Goal: Task Accomplishment & Management: Manage account settings

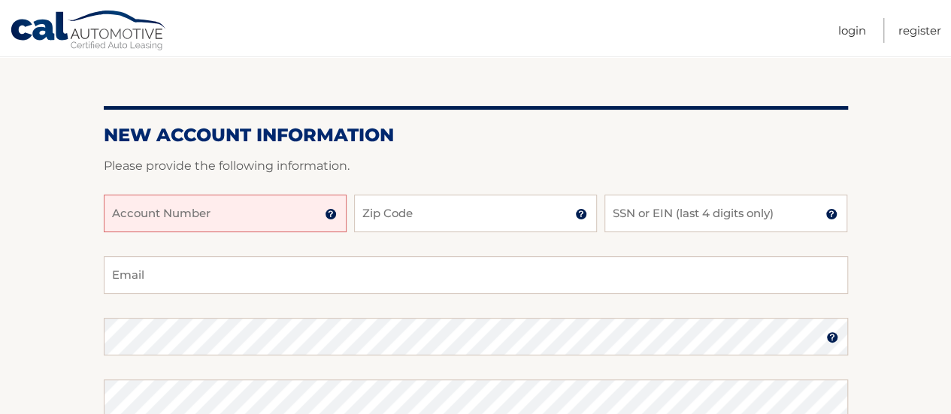
scroll to position [150, 0]
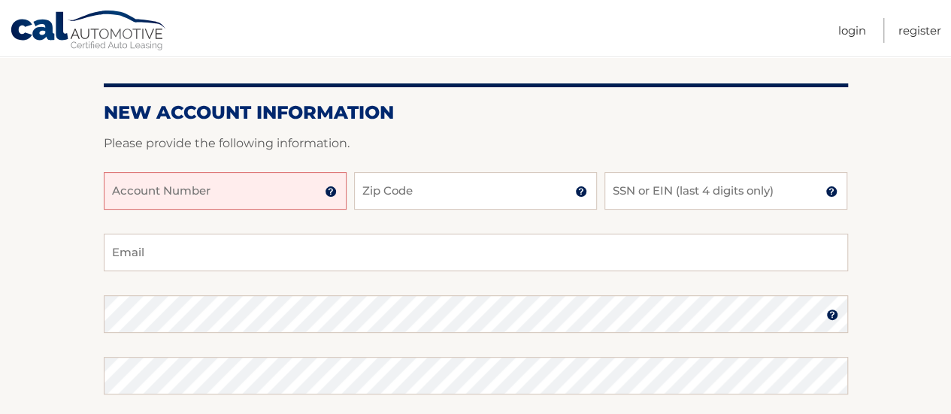
click at [329, 198] on input "Account Number" at bounding box center [225, 191] width 243 height 38
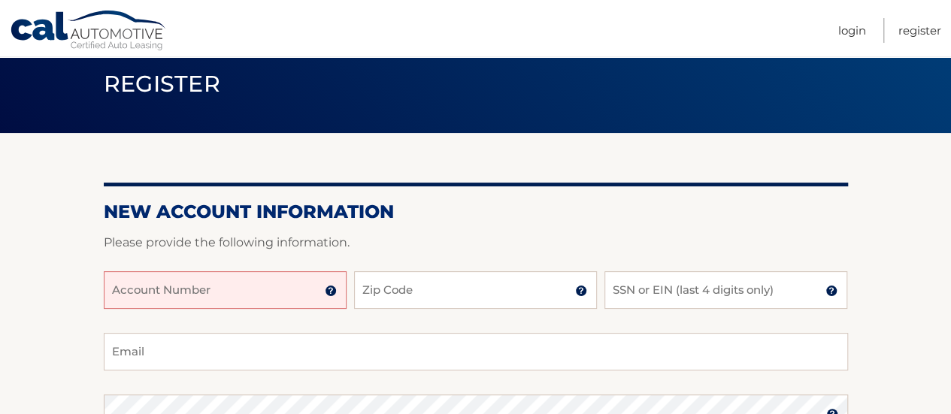
scroll to position [75, 0]
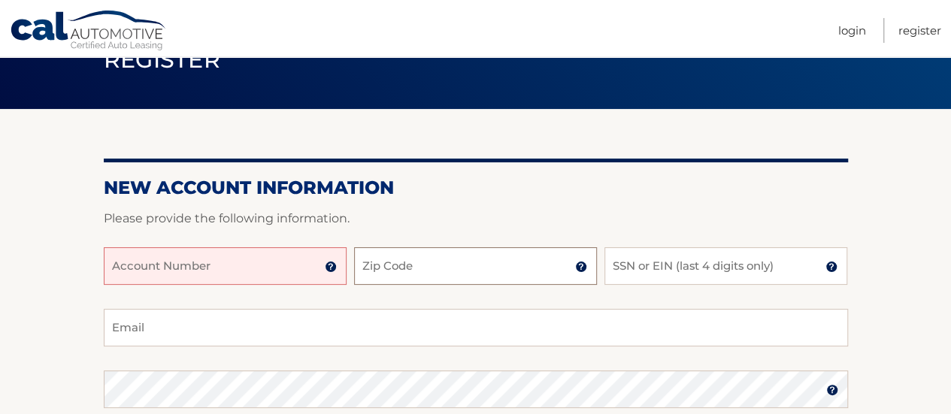
click at [505, 266] on input "Zip Code" at bounding box center [475, 266] width 243 height 38
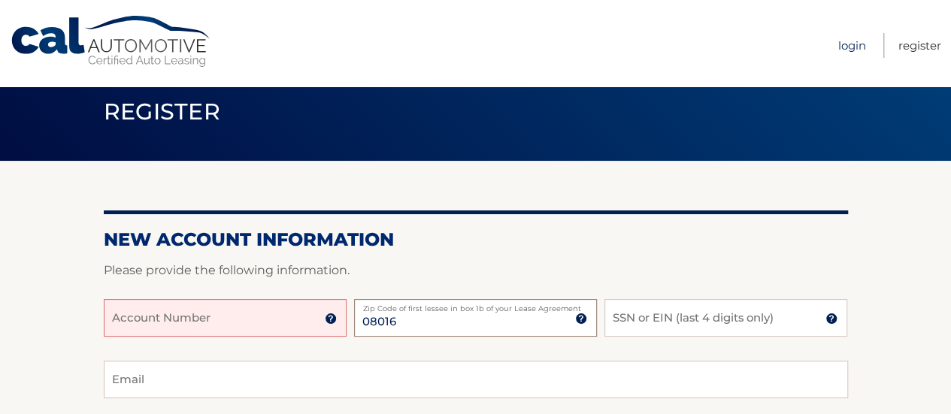
scroll to position [0, 0]
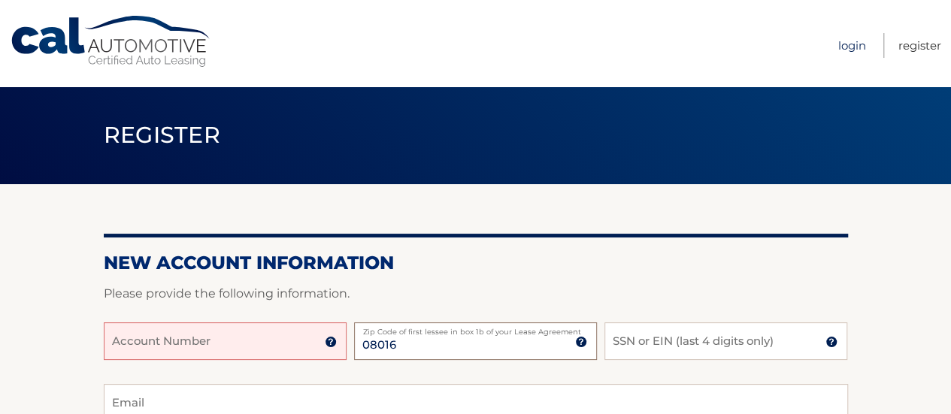
type input "08016"
click at [846, 47] on link "Login" at bounding box center [852, 45] width 28 height 25
click at [271, 341] on input "Account Number" at bounding box center [225, 341] width 243 height 38
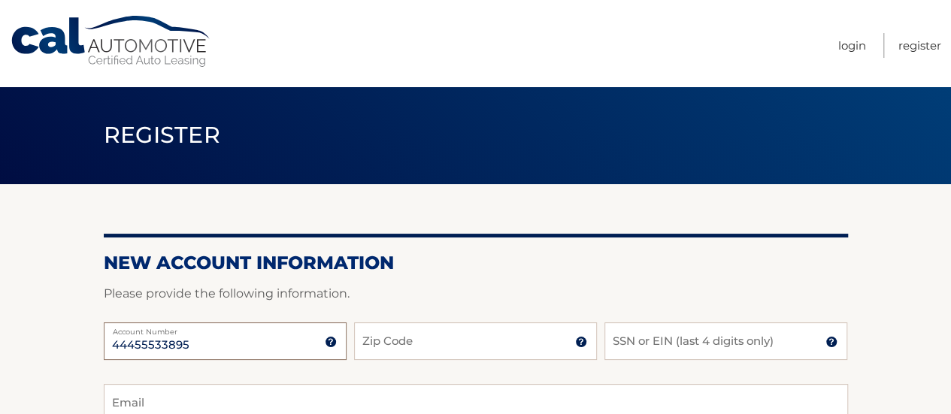
type input "44455533895"
click at [512, 340] on input "Zip Code" at bounding box center [475, 341] width 243 height 38
type input "08016"
drag, startPoint x: 642, startPoint y: 346, endPoint x: 661, endPoint y: 321, distance: 31.1
click at [642, 345] on input "SSN or EIN (last 4 digits only)" at bounding box center [725, 341] width 243 height 38
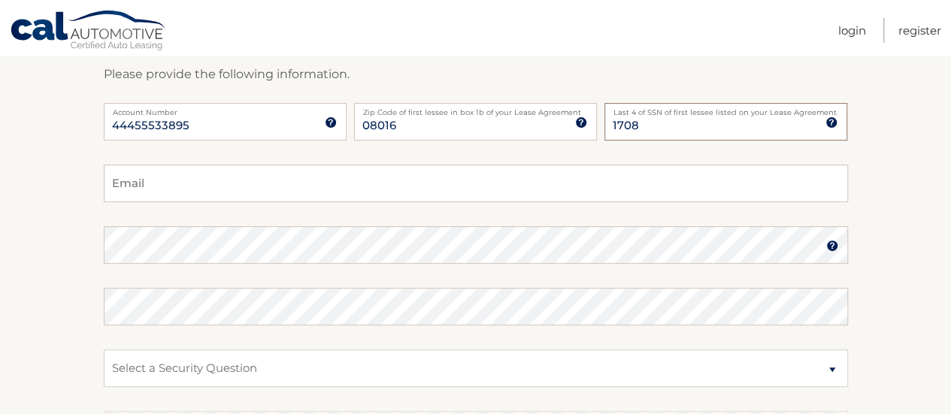
scroll to position [226, 0]
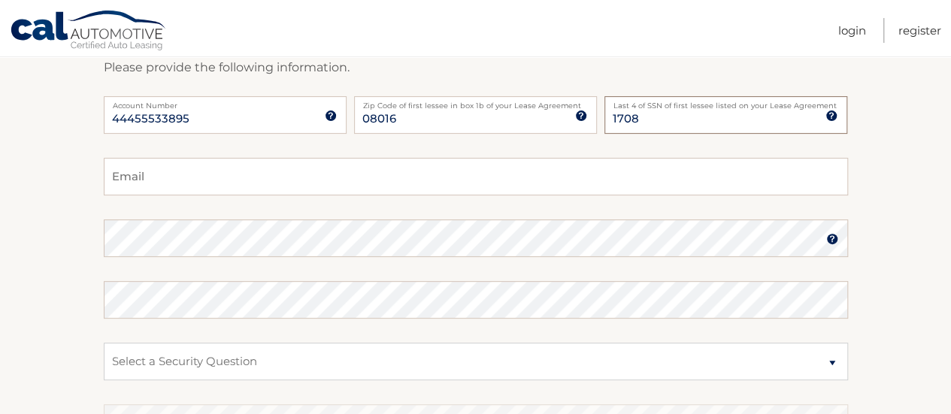
type input "1708"
click at [182, 178] on input "Email" at bounding box center [476, 177] width 744 height 38
type input "[EMAIL_ADDRESS][DOMAIN_NAME]"
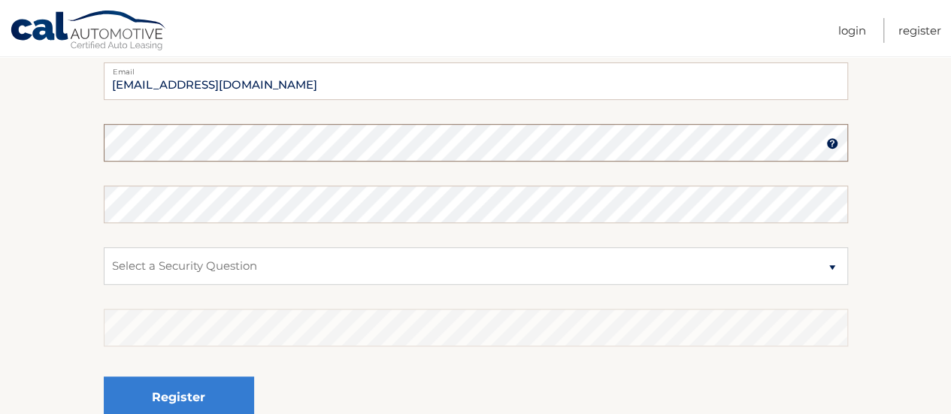
scroll to position [95, 0]
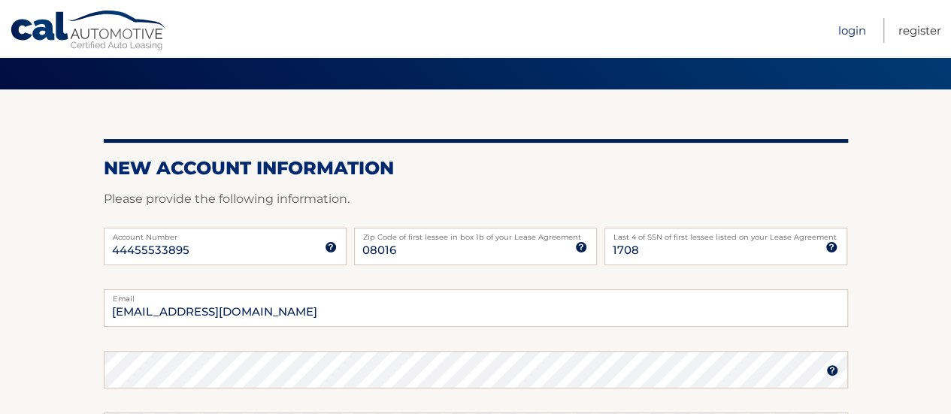
click at [848, 28] on link "Login" at bounding box center [852, 30] width 28 height 25
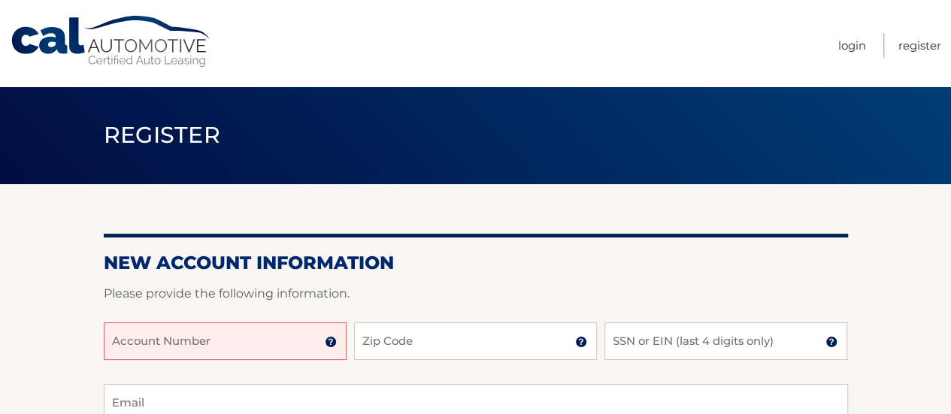
click at [235, 345] on input "Account Number" at bounding box center [225, 341] width 243 height 38
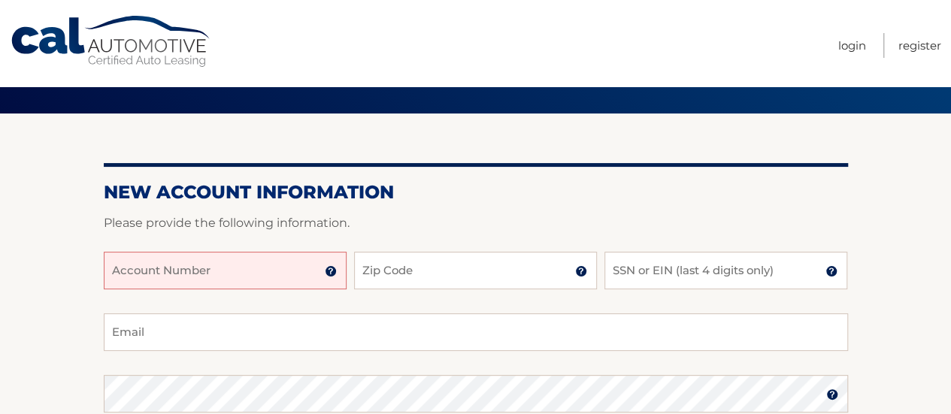
scroll to position [115, 0]
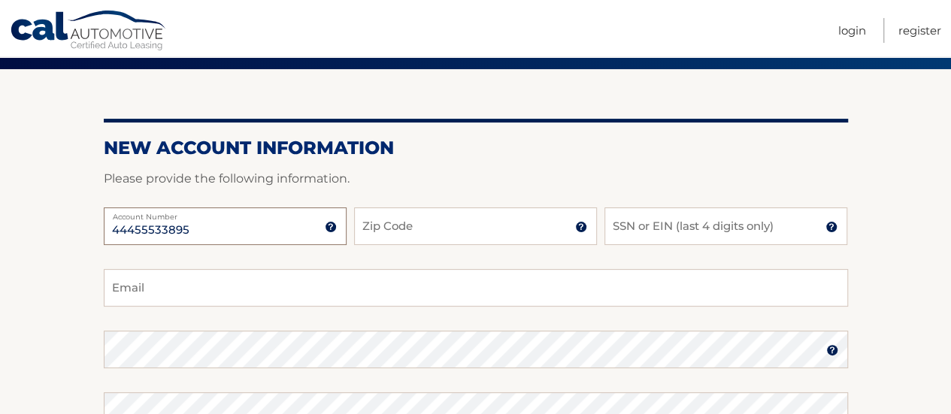
type input "44455533895"
click at [486, 227] on input "Zip Code" at bounding box center [475, 226] width 243 height 38
type input "08016"
click at [637, 222] on input "SSN or EIN (last 4 digits only)" at bounding box center [725, 226] width 243 height 38
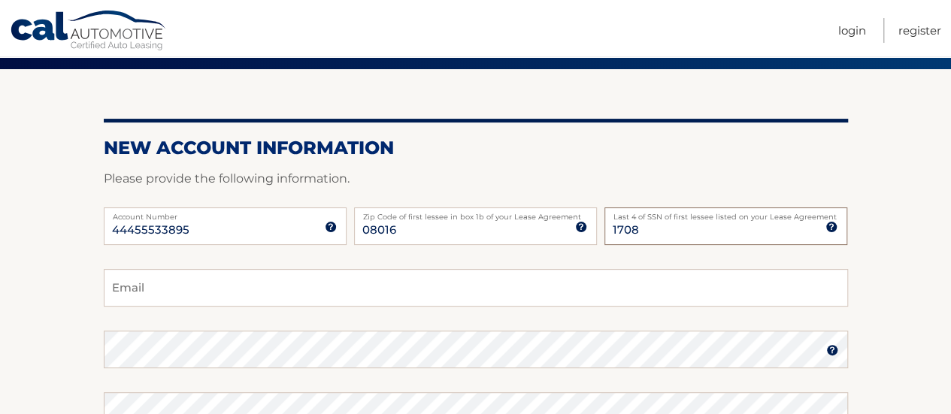
type input "1708"
click at [207, 286] on input "Email" at bounding box center [476, 288] width 744 height 38
type input "[EMAIL_ADDRESS][DOMAIN_NAME]"
click at [831, 353] on img at bounding box center [832, 350] width 12 height 12
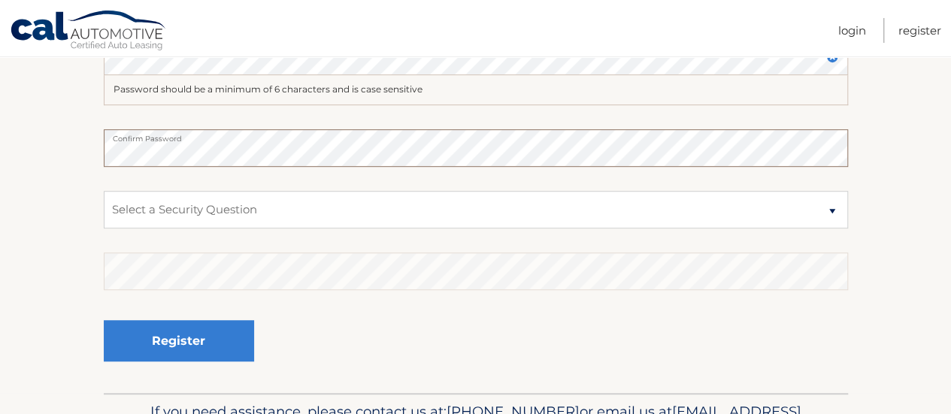
scroll to position [491, 0]
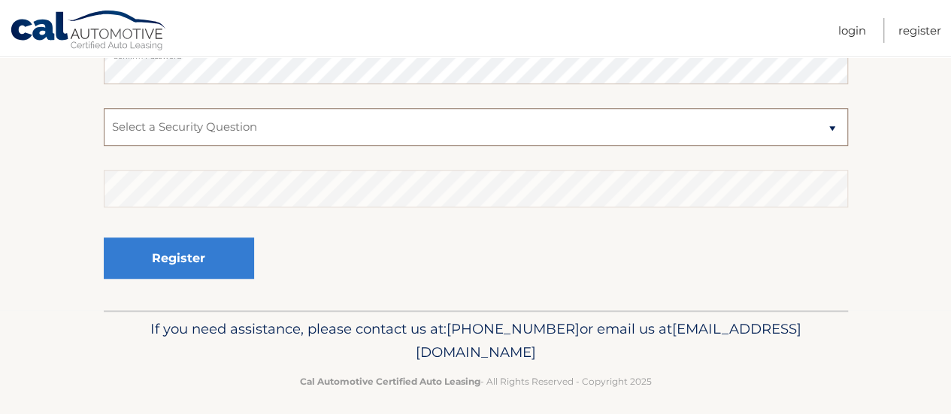
click at [243, 122] on select "Select a Security Question What was the name of your elementary school? What is…" at bounding box center [476, 127] width 744 height 38
select select "5"
click at [104, 108] on select "Select a Security Question What was the name of your elementary school? What is…" at bounding box center [476, 127] width 744 height 38
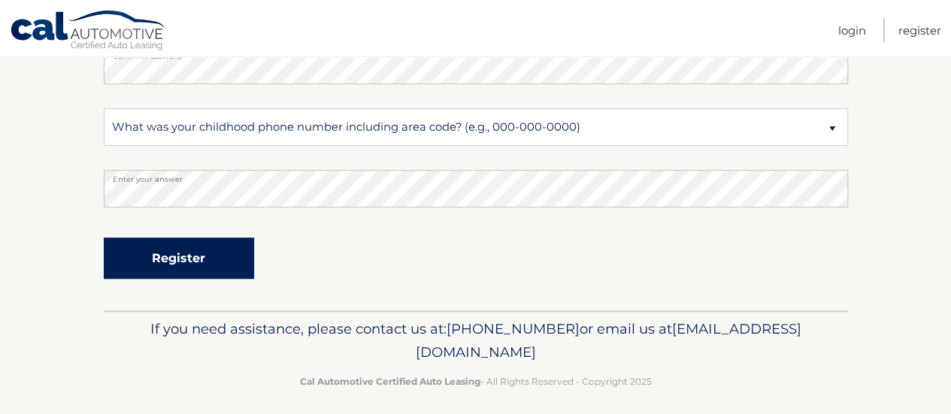
click at [154, 261] on button "Register" at bounding box center [179, 257] width 150 height 41
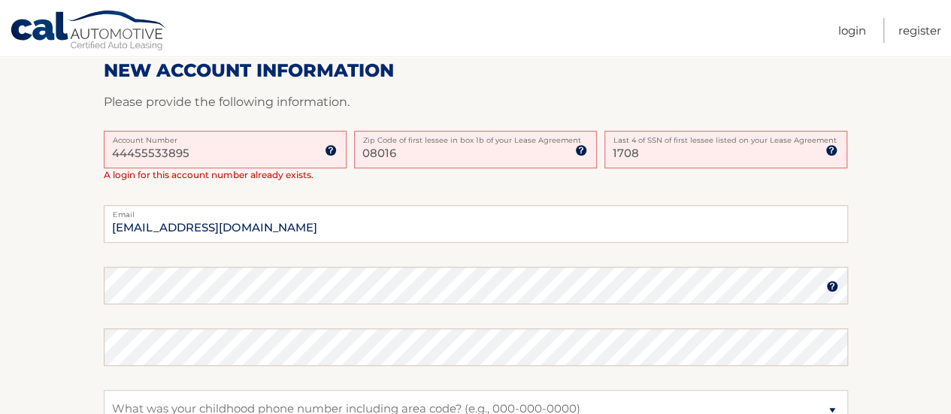
scroll to position [376, 0]
click at [846, 34] on link "Login" at bounding box center [852, 30] width 28 height 25
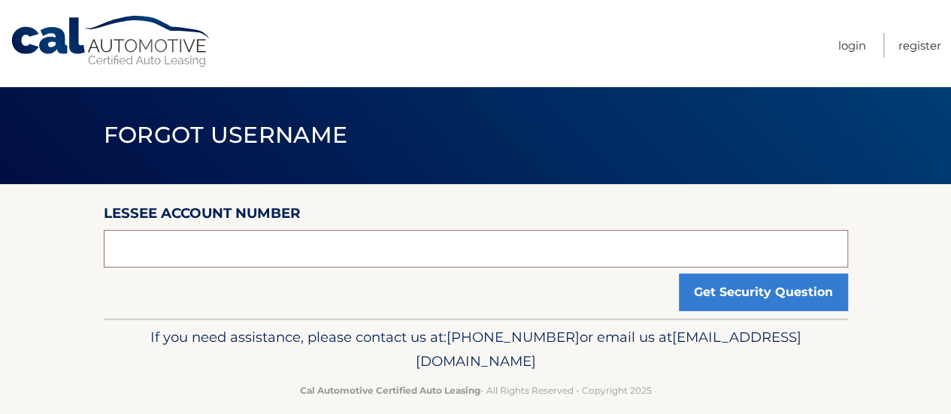
click at [286, 252] on input "text" at bounding box center [476, 249] width 744 height 38
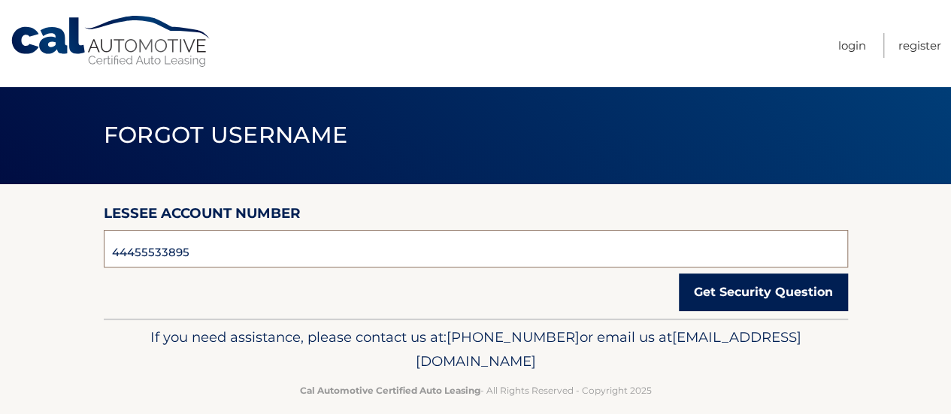
type input "44455533895"
click at [744, 298] on button "Get Security Question" at bounding box center [763, 293] width 169 height 38
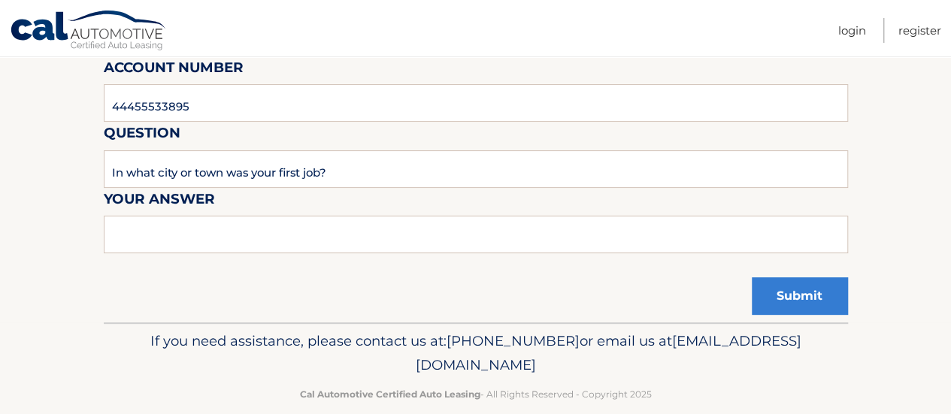
scroll to position [150, 0]
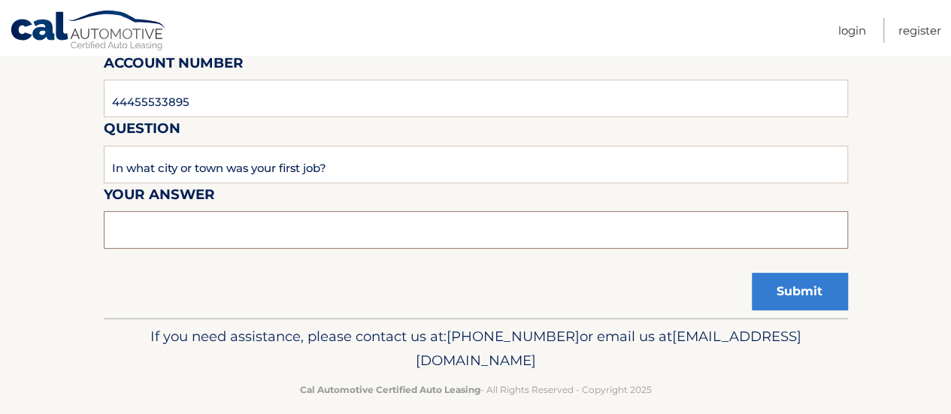
click at [255, 224] on input "text" at bounding box center [476, 230] width 744 height 38
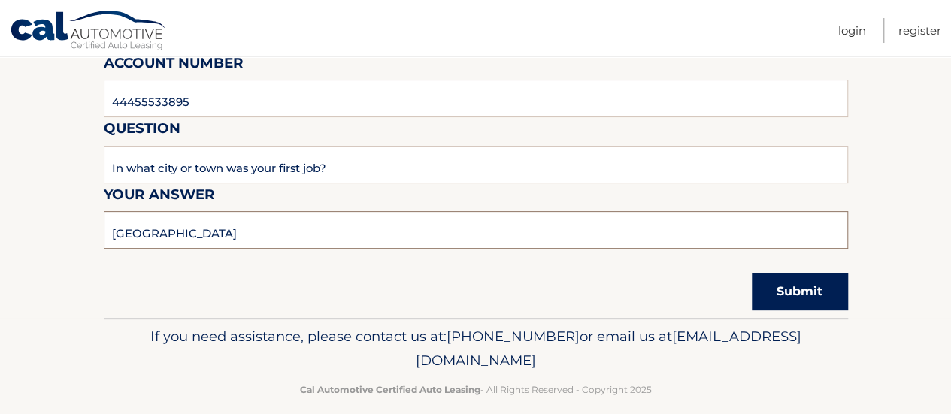
type input "Burlington"
click at [800, 295] on button "Submit" at bounding box center [799, 292] width 96 height 38
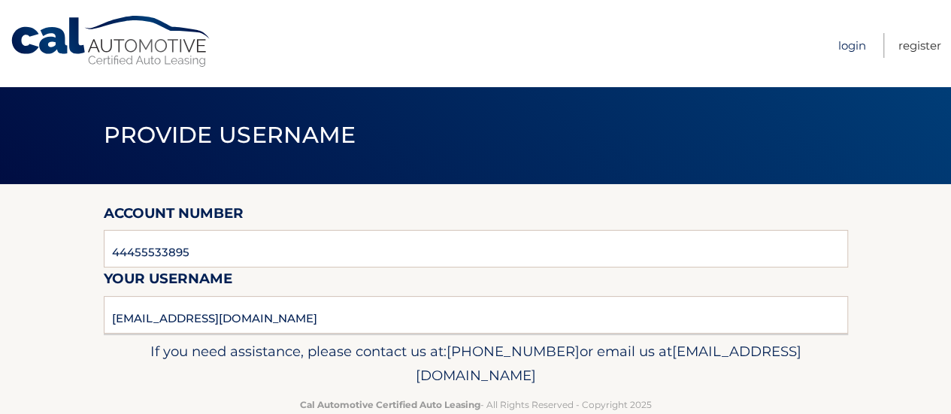
click at [852, 44] on link "Login" at bounding box center [852, 45] width 28 height 25
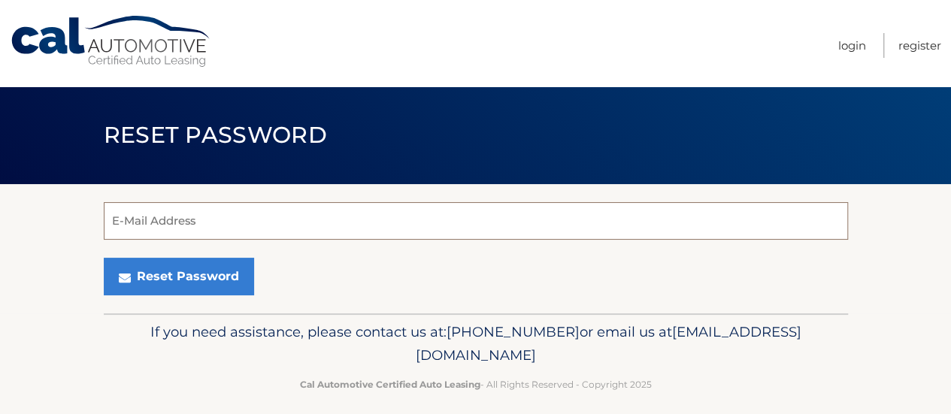
click at [337, 210] on input "E-Mail Address" at bounding box center [476, 221] width 744 height 38
type input "mkcarman0526@comcast.net"
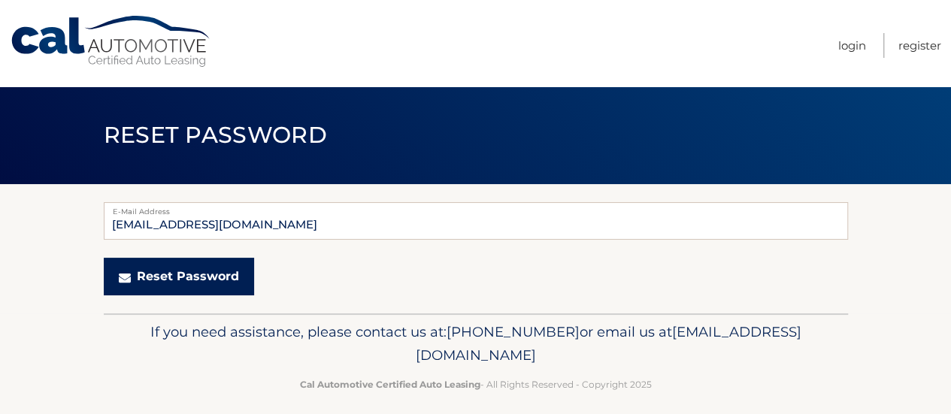
click at [151, 283] on button "Reset Password" at bounding box center [179, 277] width 150 height 38
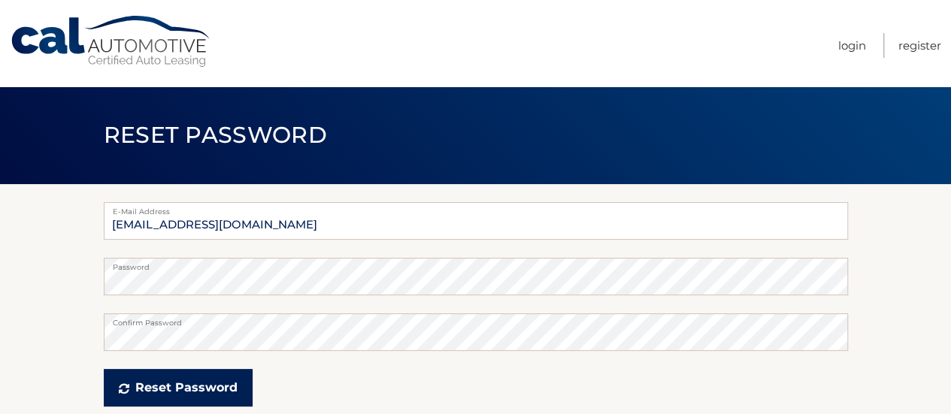
click at [209, 393] on button "Reset Password" at bounding box center [178, 388] width 149 height 38
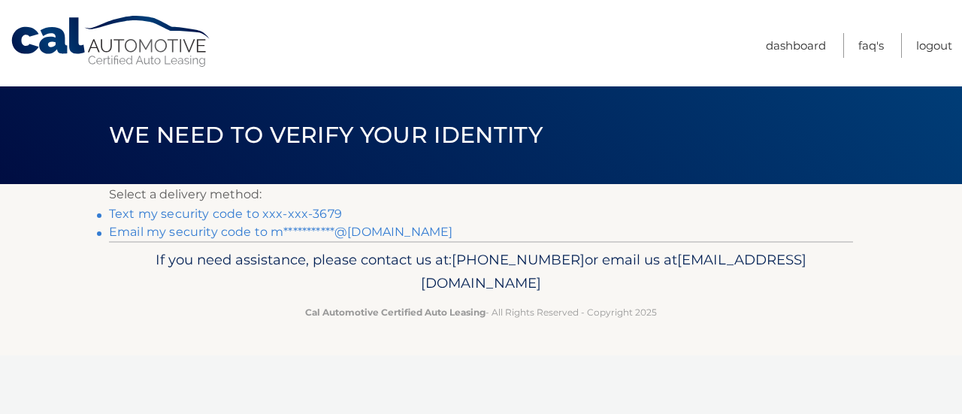
click at [308, 216] on link "Text my security code to xxx-xxx-3679" at bounding box center [225, 214] width 233 height 14
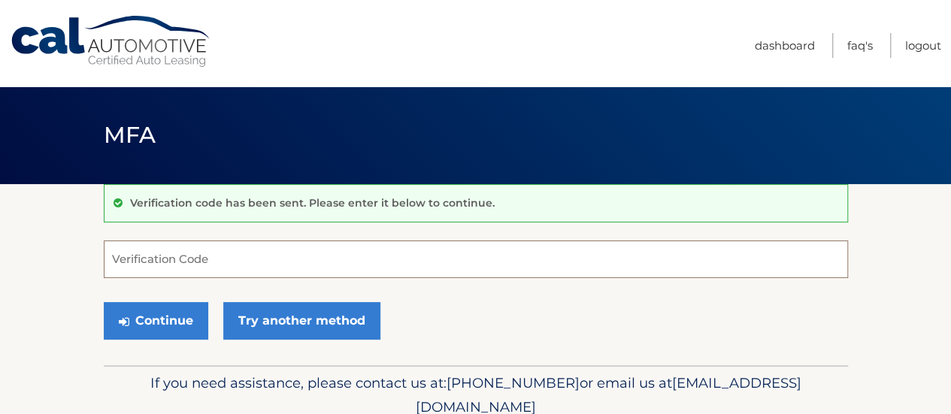
click at [249, 253] on input "Verification Code" at bounding box center [476, 259] width 744 height 38
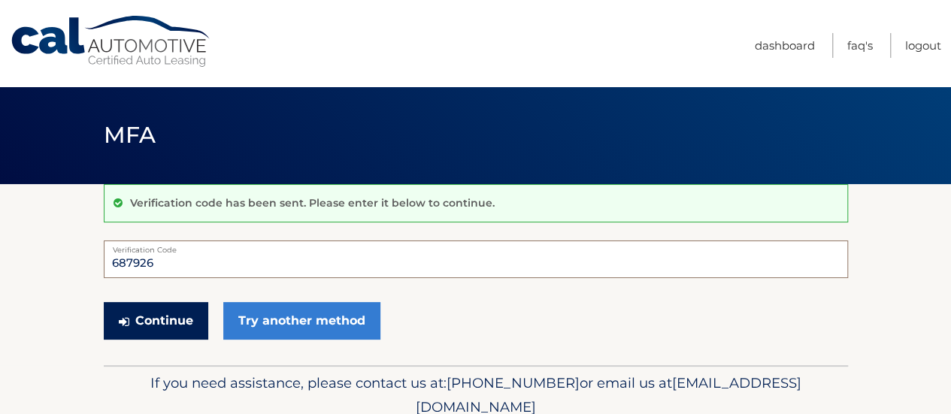
type input "687926"
click at [150, 319] on button "Continue" at bounding box center [156, 321] width 104 height 38
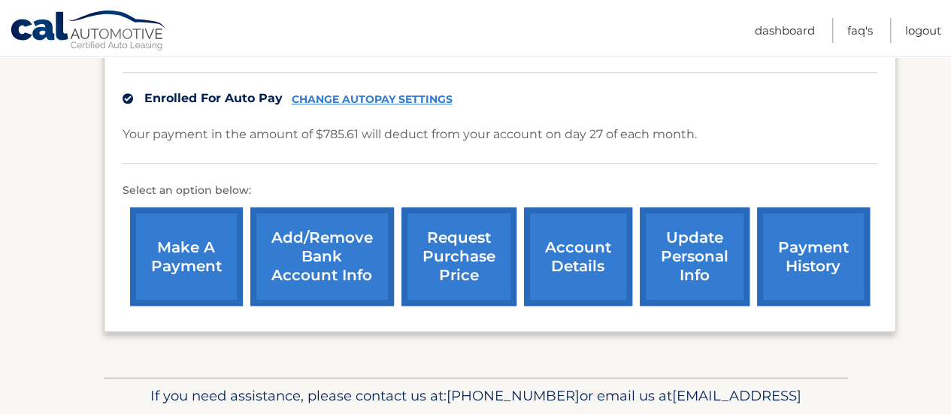
scroll to position [455, 0]
click at [588, 258] on link "account details" at bounding box center [578, 256] width 108 height 98
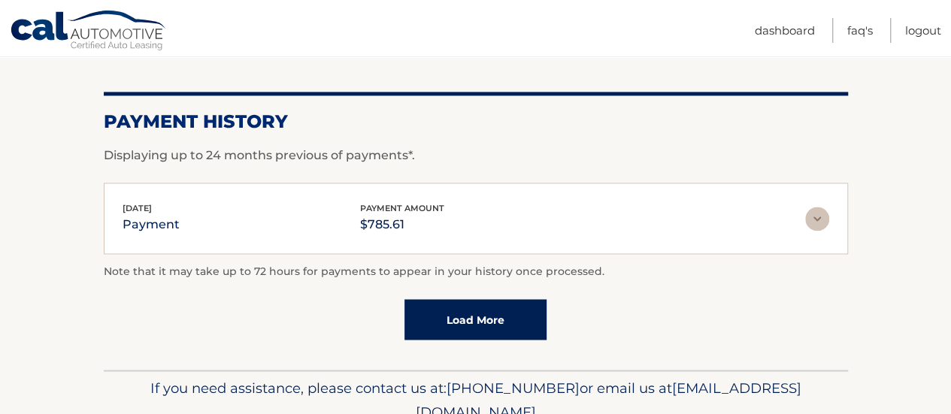
scroll to position [1164, 0]
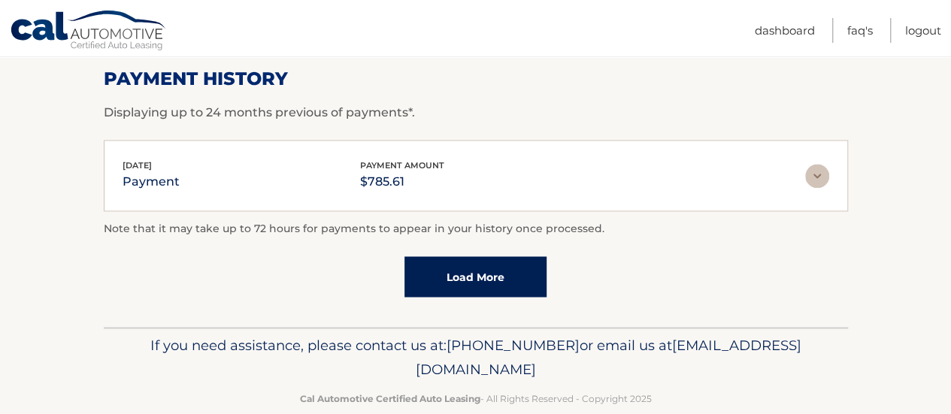
click at [463, 256] on link "Load More" at bounding box center [475, 276] width 142 height 41
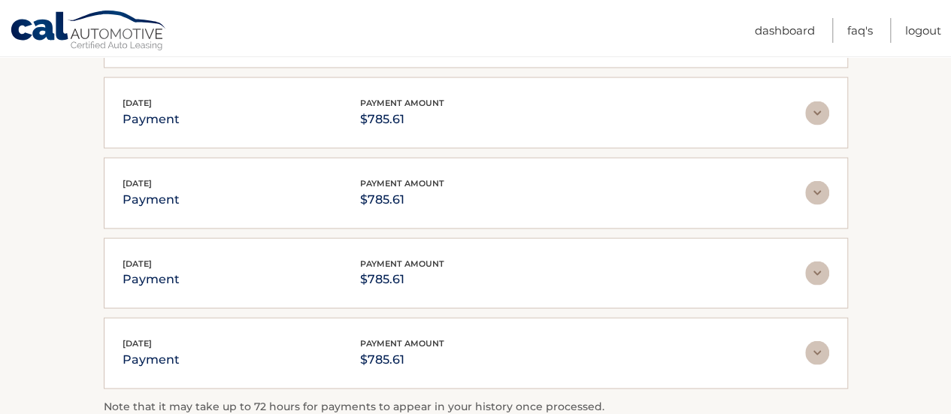
scroll to position [1540, 0]
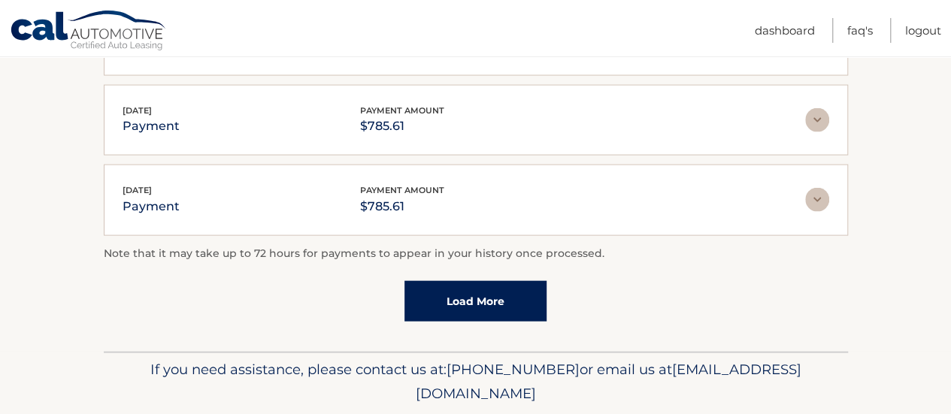
click at [493, 281] on link "Load More" at bounding box center [475, 301] width 142 height 41
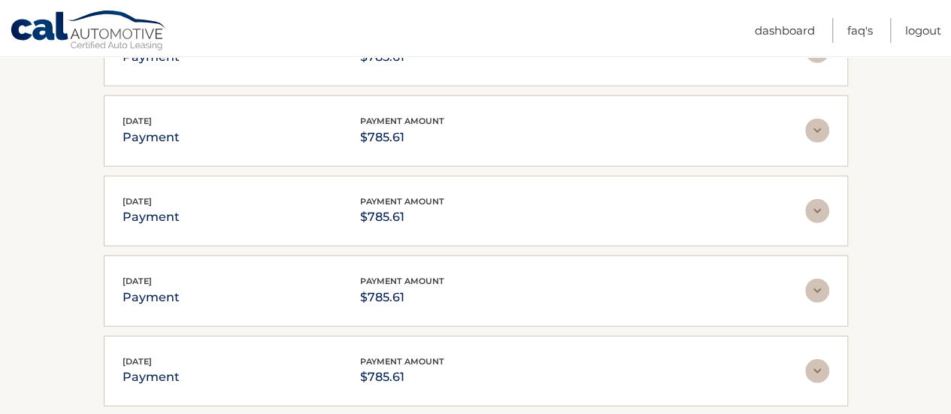
scroll to position [1915, 0]
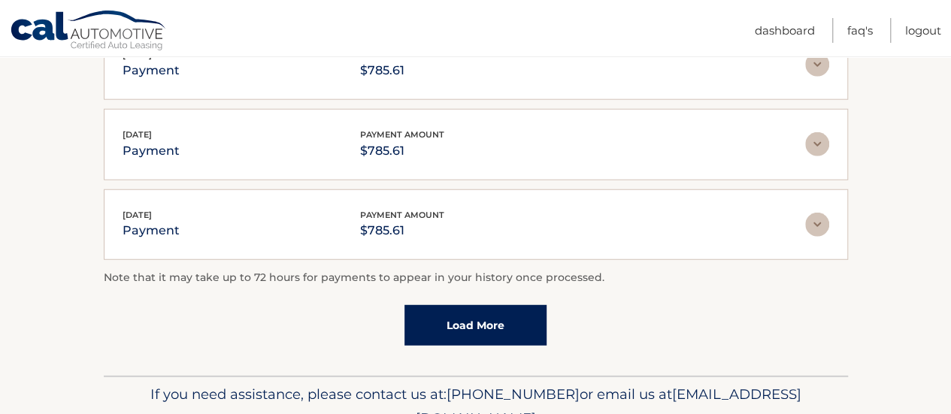
click at [454, 305] on link "Load More" at bounding box center [475, 325] width 142 height 41
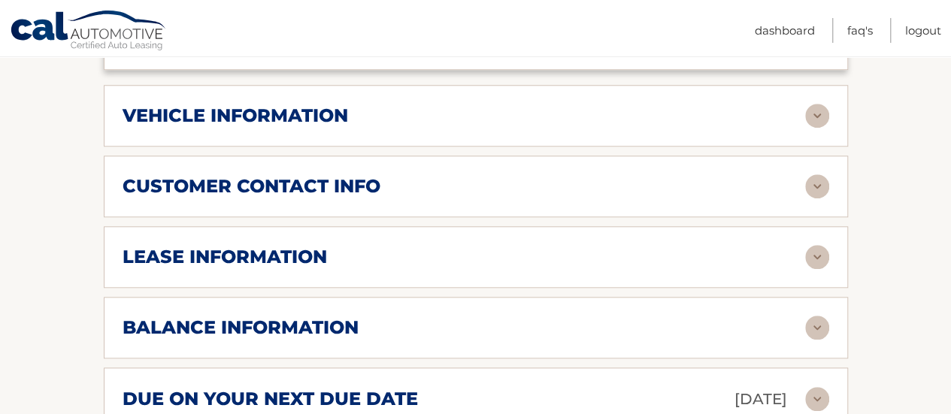
scroll to position [698, 0]
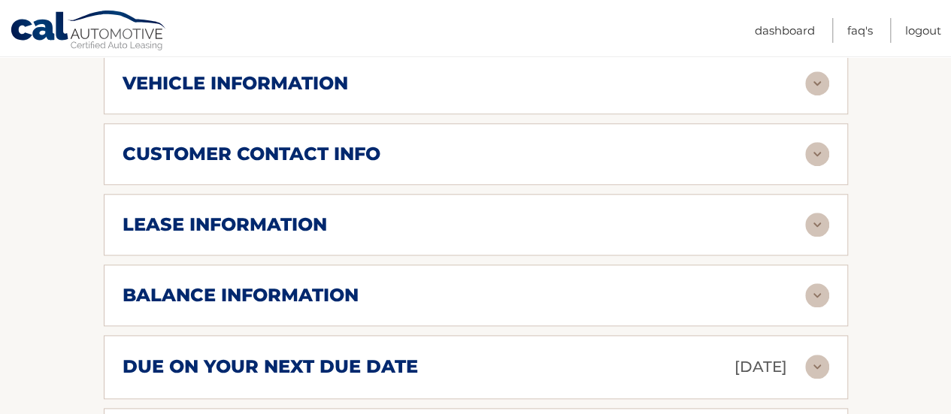
click at [806, 142] on img at bounding box center [817, 154] width 24 height 24
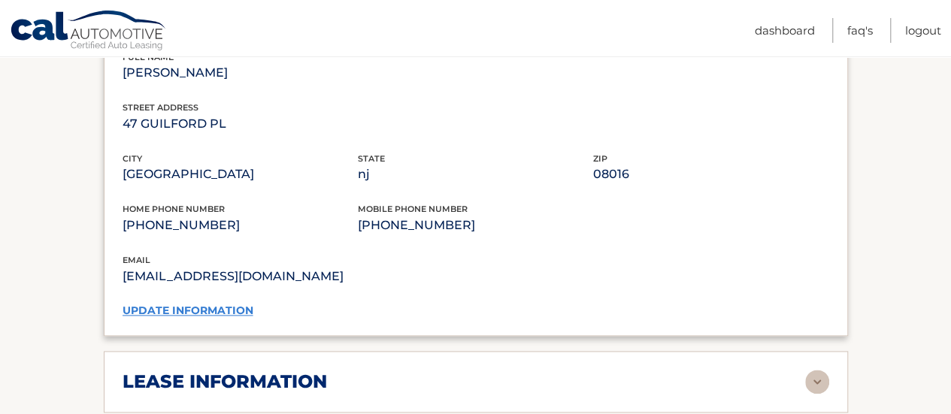
scroll to position [848, 0]
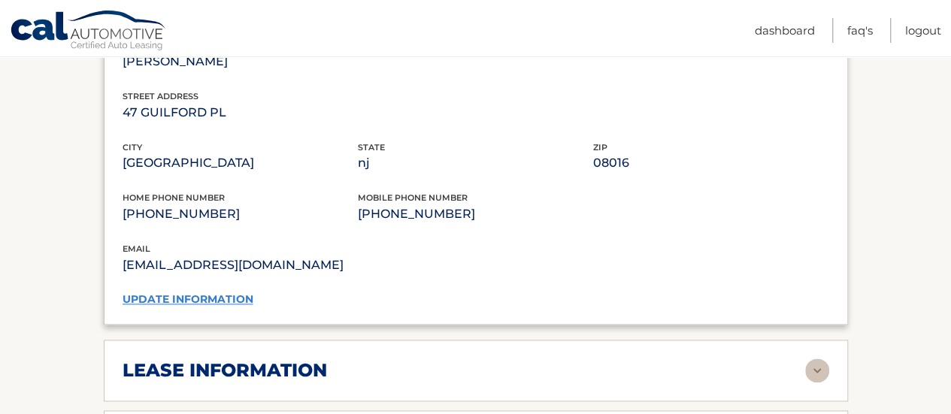
click at [219, 292] on link "update information" at bounding box center [187, 299] width 131 height 14
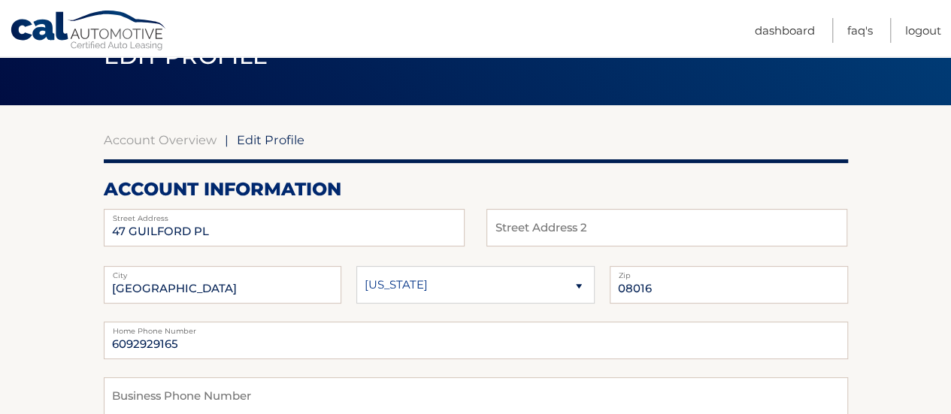
scroll to position [225, 0]
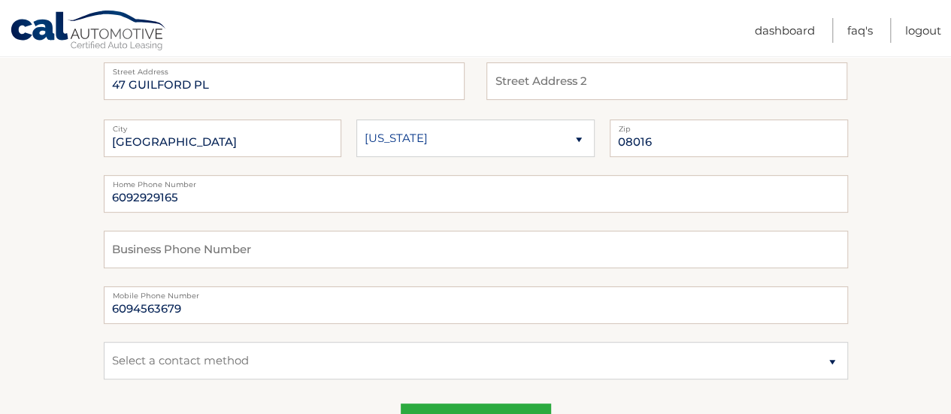
click at [567, 140] on select "[US_STATE] [US_STATE] [US_STATE] [US_STATE] [US_STATE]" at bounding box center [475, 138] width 238 height 38
select select "NJ"
click at [356, 119] on select "[US_STATE] [US_STATE] [US_STATE] [US_STATE] [US_STATE]" at bounding box center [475, 138] width 238 height 38
drag, startPoint x: 201, startPoint y: 195, endPoint x: 43, endPoint y: 201, distance: 157.9
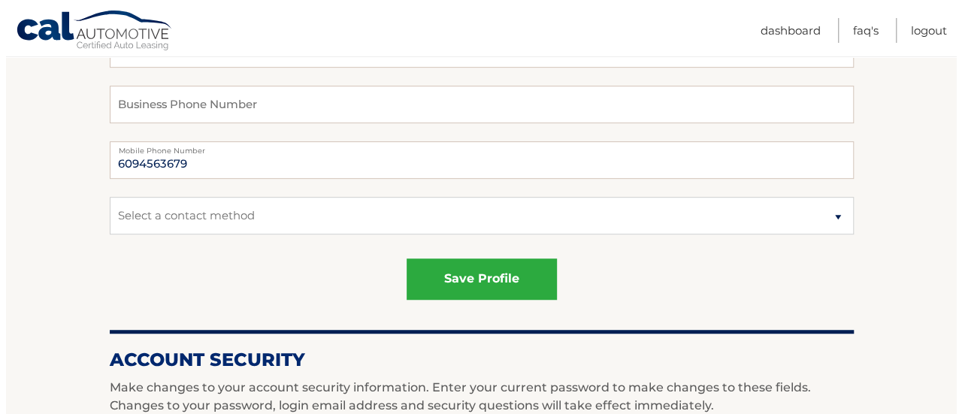
scroll to position [376, 0]
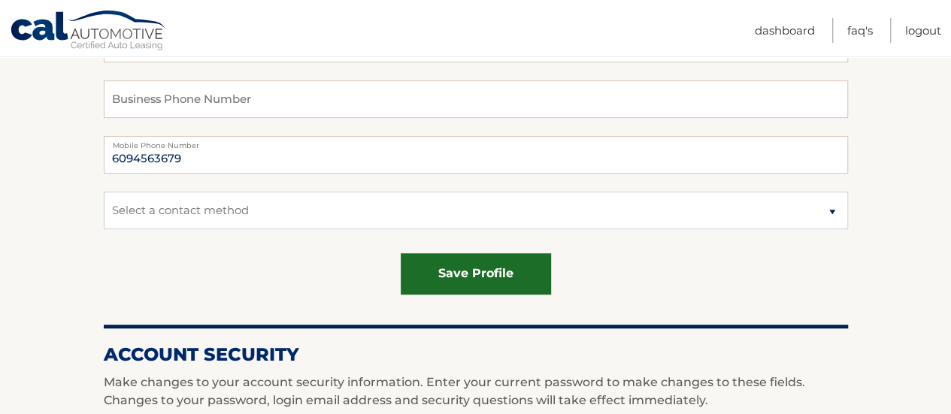
click at [469, 269] on button "save profile" at bounding box center [475, 273] width 150 height 41
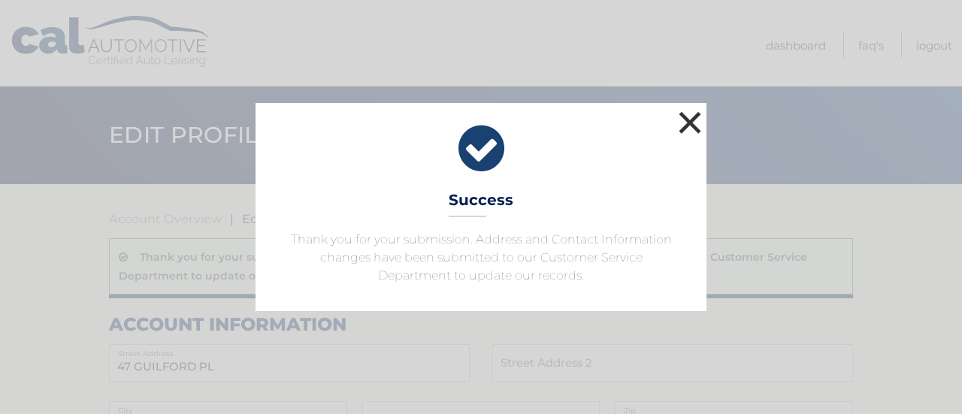
click at [685, 116] on button "×" at bounding box center [690, 122] width 30 height 30
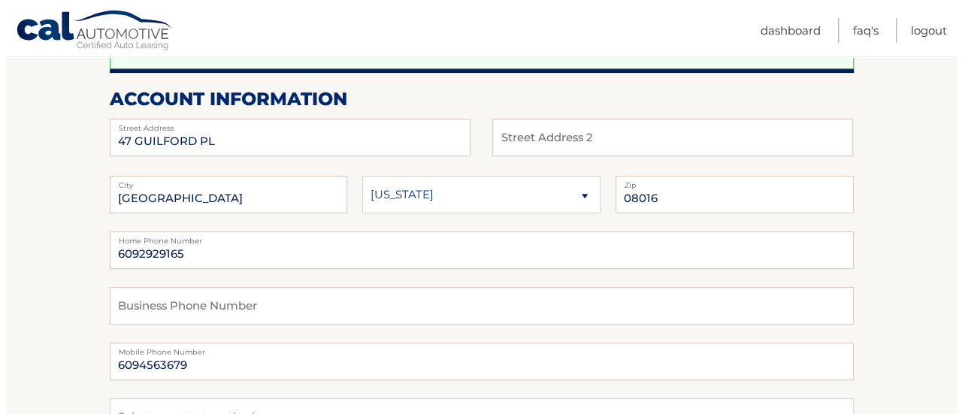
scroll to position [301, 0]
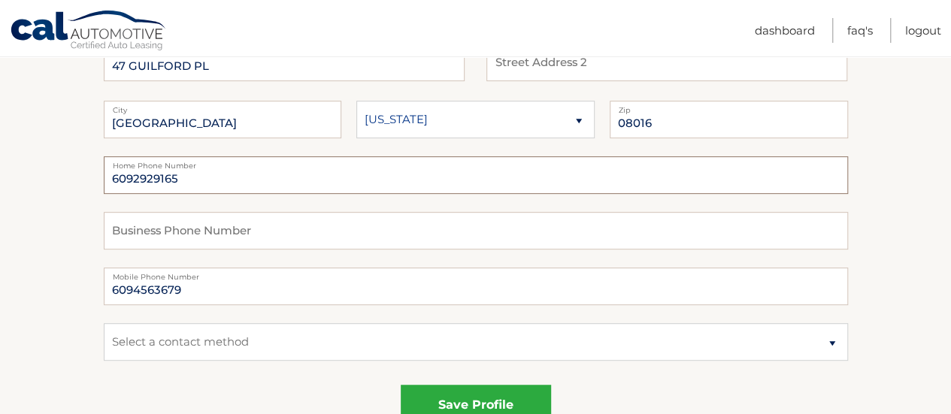
drag, startPoint x: 180, startPoint y: 178, endPoint x: 0, endPoint y: 180, distance: 180.3
type input "6094563679"
click at [444, 397] on button "save profile" at bounding box center [475, 405] width 150 height 41
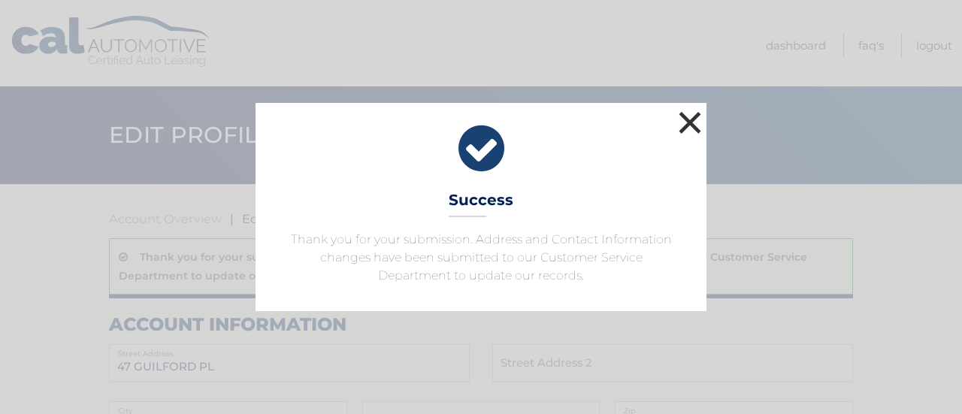
click at [694, 125] on button "×" at bounding box center [690, 122] width 30 height 30
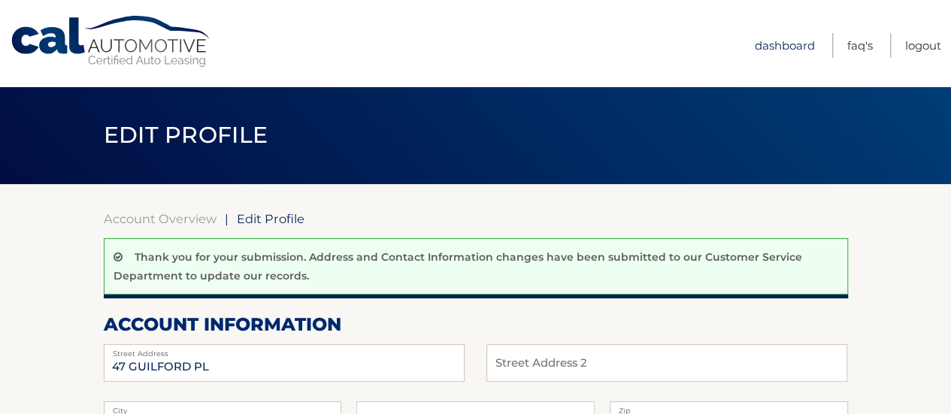
click at [774, 47] on link "Dashboard" at bounding box center [784, 45] width 60 height 25
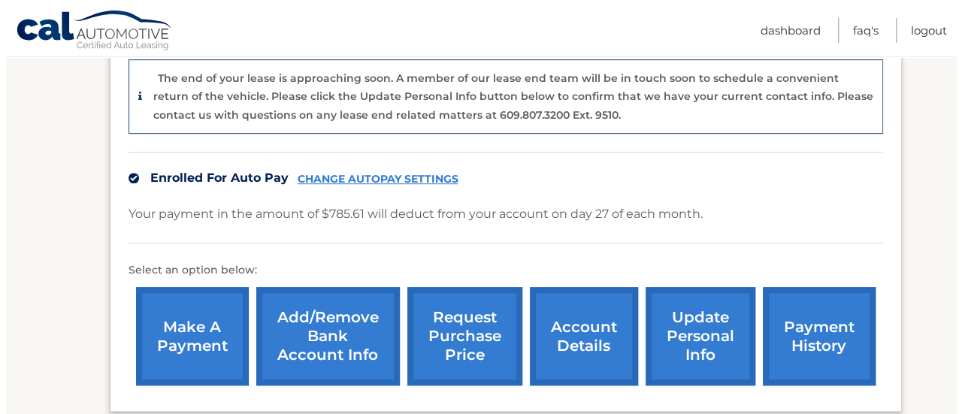
scroll to position [451, 0]
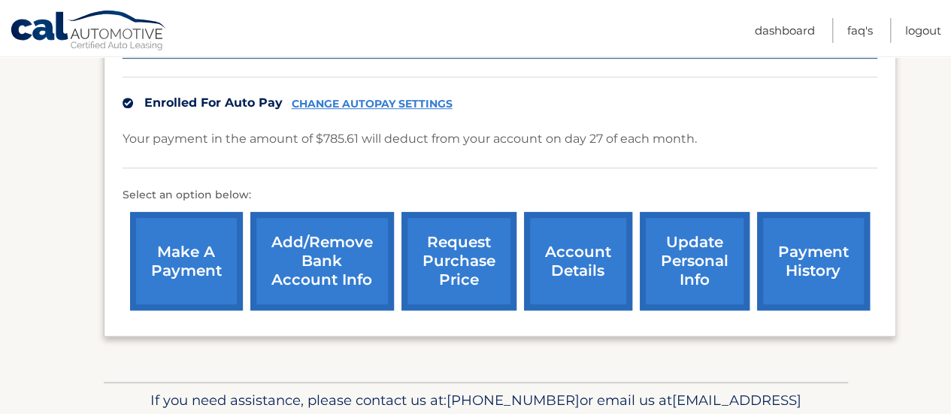
click at [462, 257] on link "request purchase price" at bounding box center [458, 261] width 115 height 98
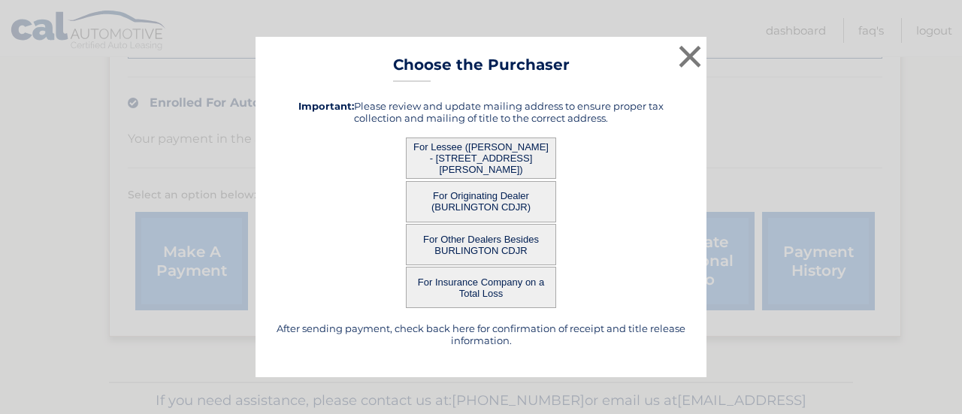
click at [485, 247] on button "For Other Dealers Besides BURLINGTON CDJR" at bounding box center [481, 244] width 150 height 41
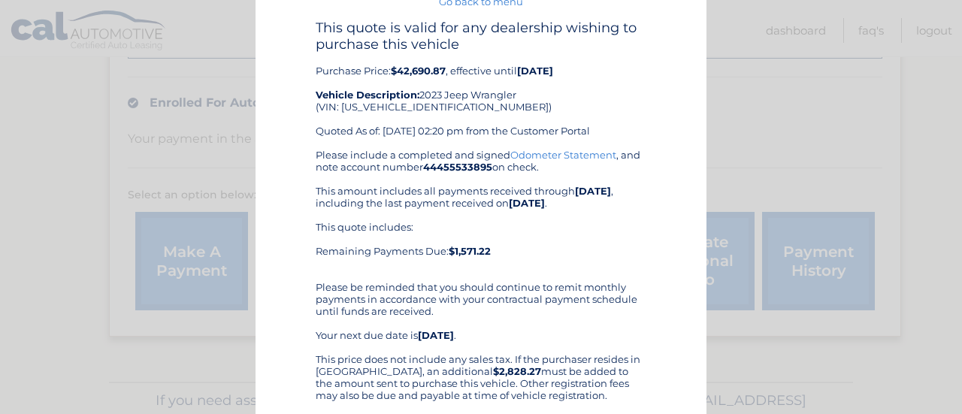
scroll to position [0, 0]
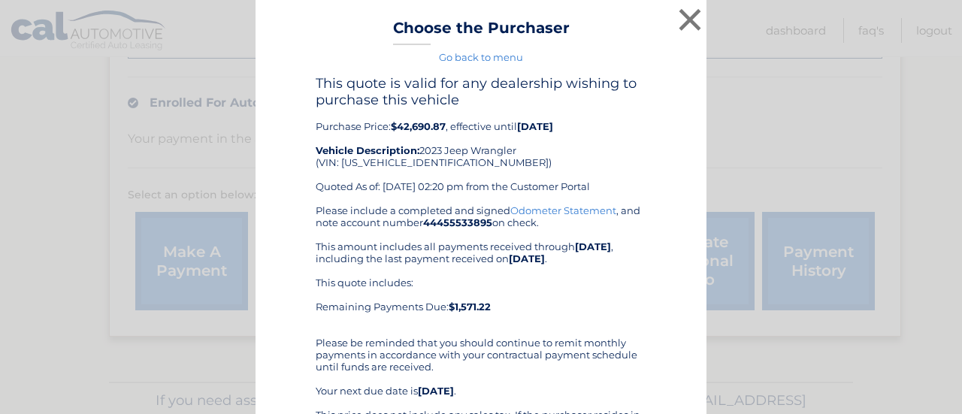
click at [570, 210] on link "Odometer Statement" at bounding box center [563, 210] width 106 height 12
click at [473, 57] on link "Go back to menu" at bounding box center [481, 57] width 84 height 12
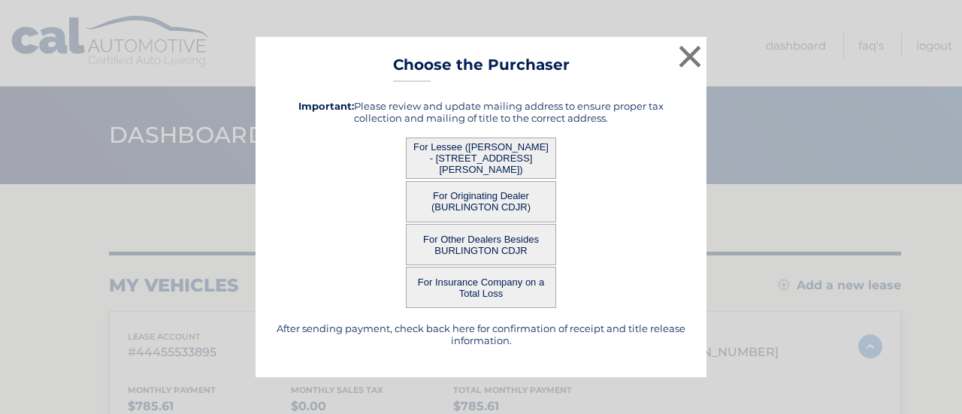
click at [500, 204] on button "For Originating Dealer (BURLINGTON CDJR)" at bounding box center [481, 201] width 150 height 41
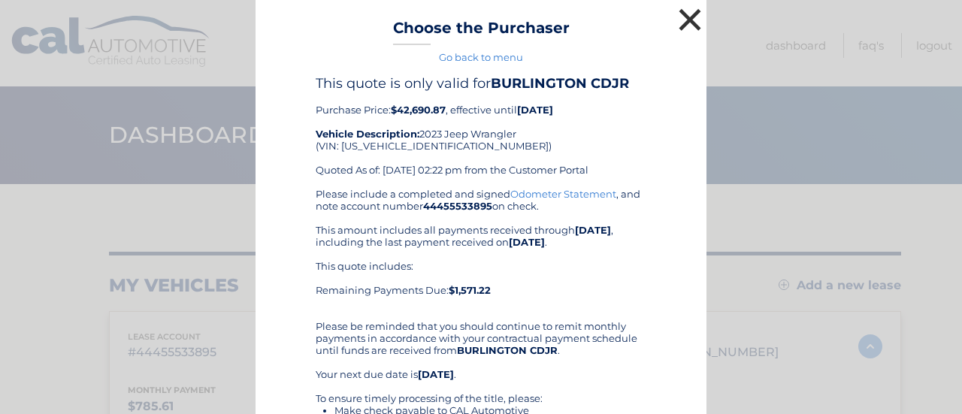
click at [683, 24] on button "×" at bounding box center [690, 20] width 30 height 30
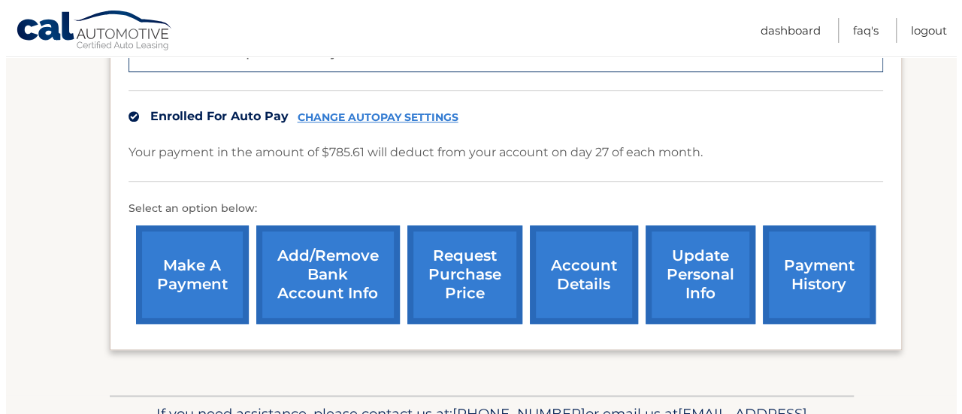
scroll to position [451, 0]
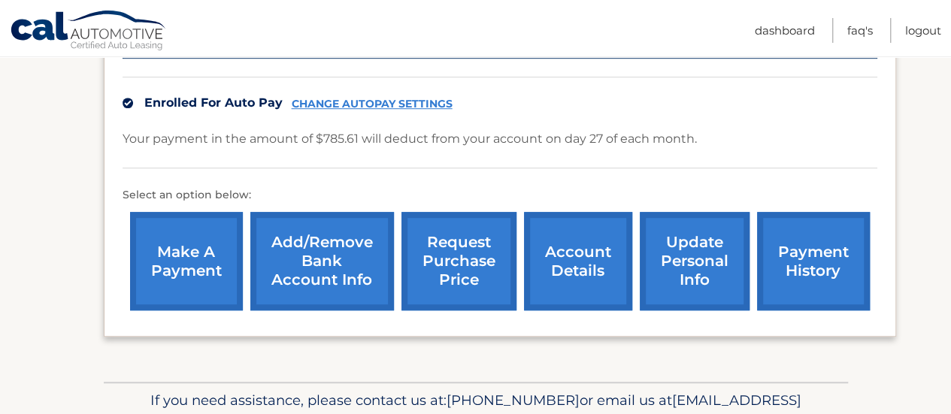
click at [455, 267] on link "request purchase price" at bounding box center [458, 261] width 115 height 98
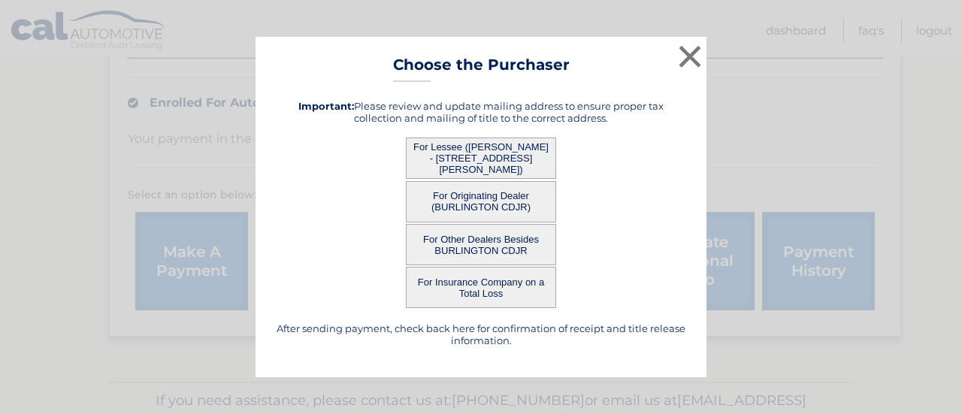
click at [490, 253] on button "For Other Dealers Besides BURLINGTON CDJR" at bounding box center [481, 244] width 150 height 41
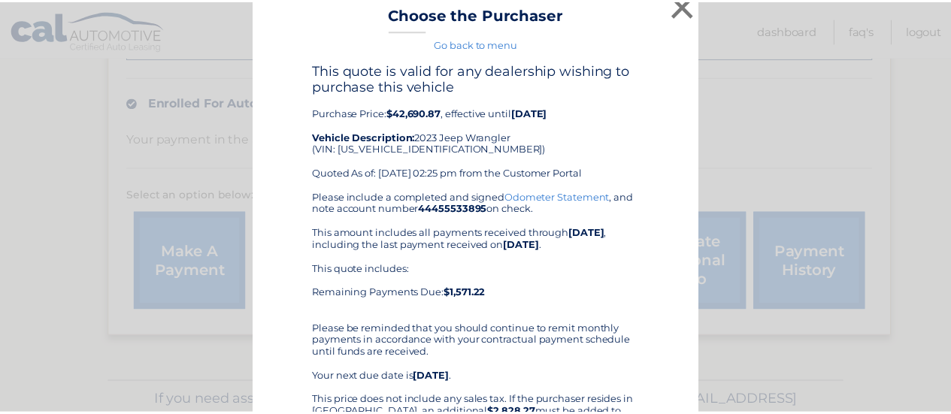
scroll to position [0, 0]
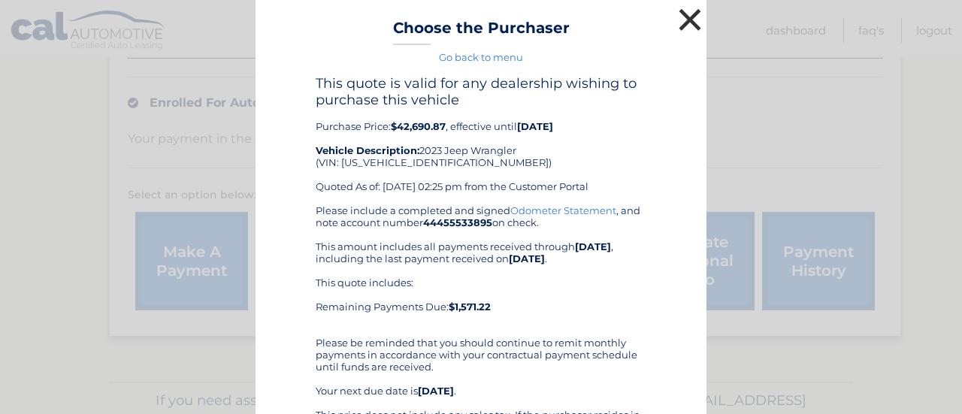
click at [683, 23] on button "×" at bounding box center [690, 20] width 30 height 30
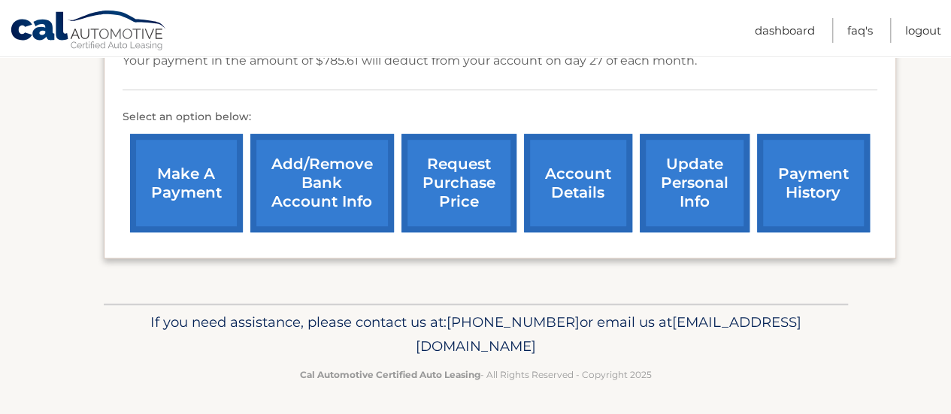
scroll to position [530, 0]
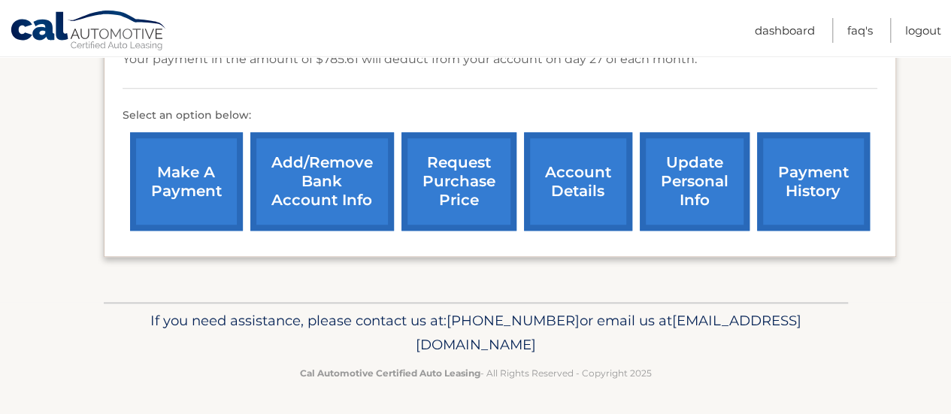
click at [573, 180] on link "account details" at bounding box center [578, 181] width 108 height 98
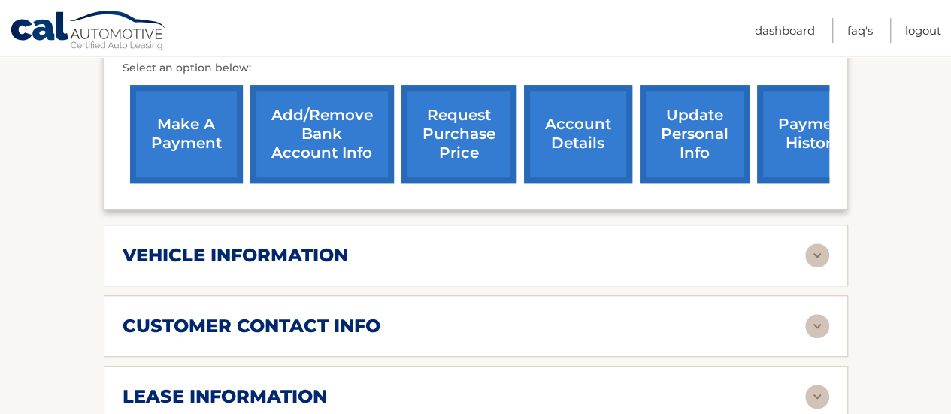
scroll to position [601, 0]
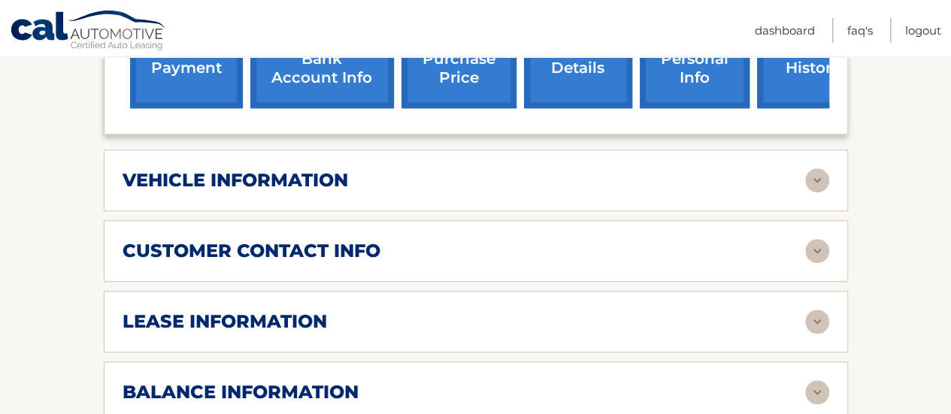
click at [816, 239] on img at bounding box center [817, 251] width 24 height 24
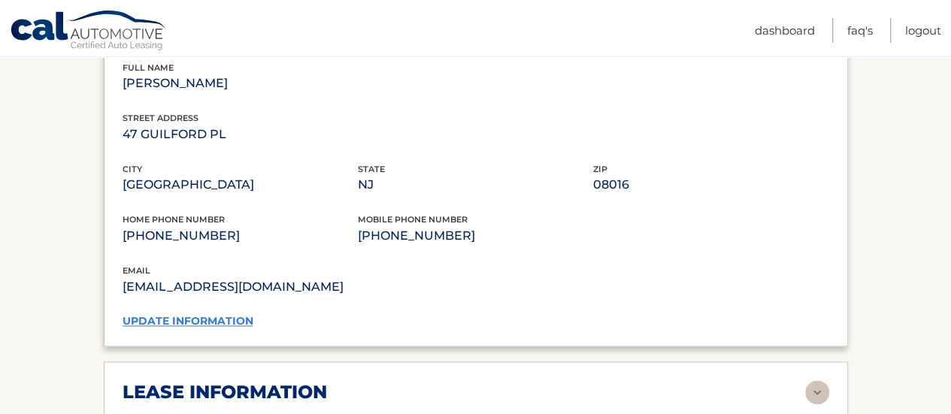
scroll to position [676, 0]
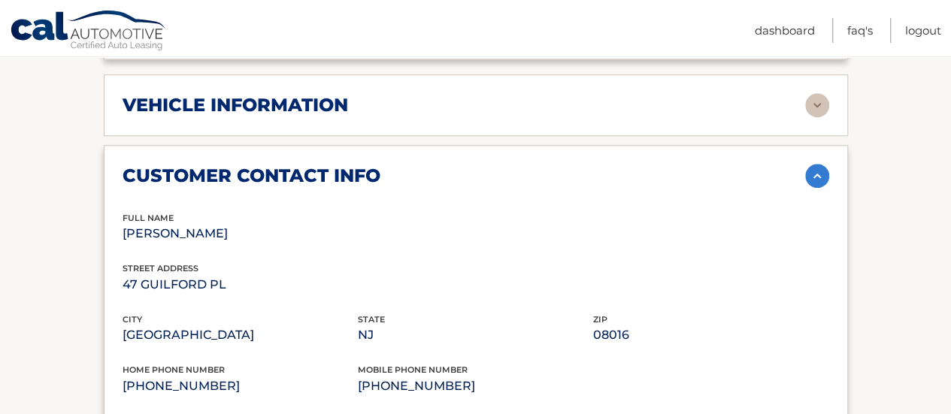
click at [810, 164] on img at bounding box center [817, 176] width 24 height 24
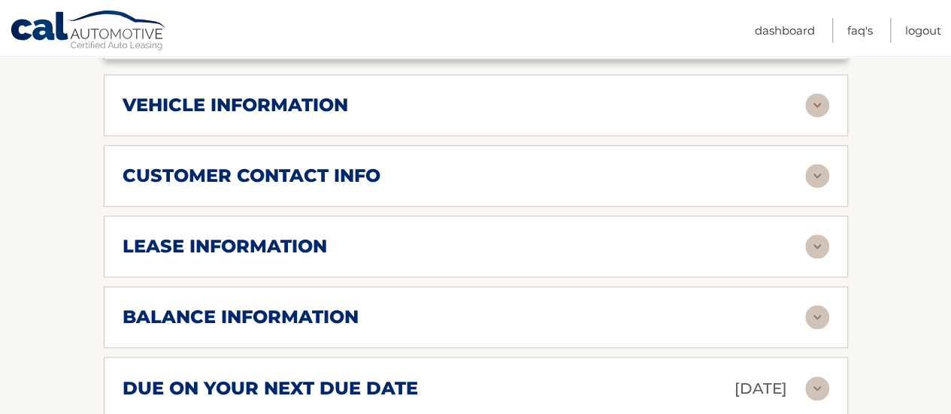
click at [815, 234] on img at bounding box center [817, 246] width 24 height 24
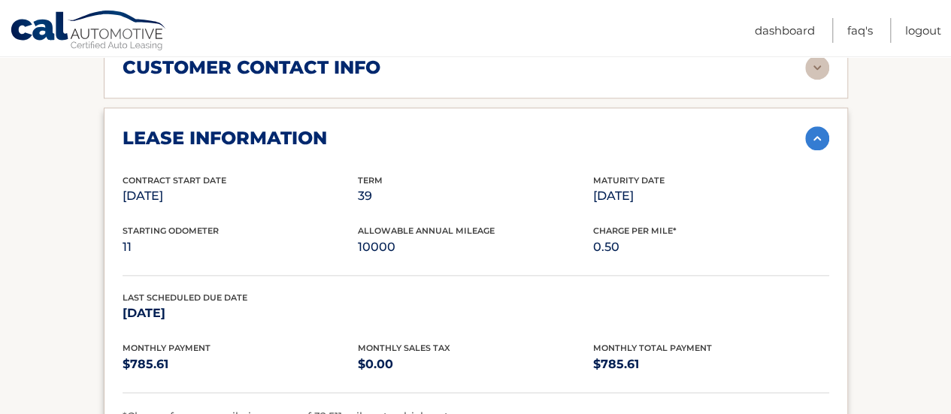
scroll to position [751, 0]
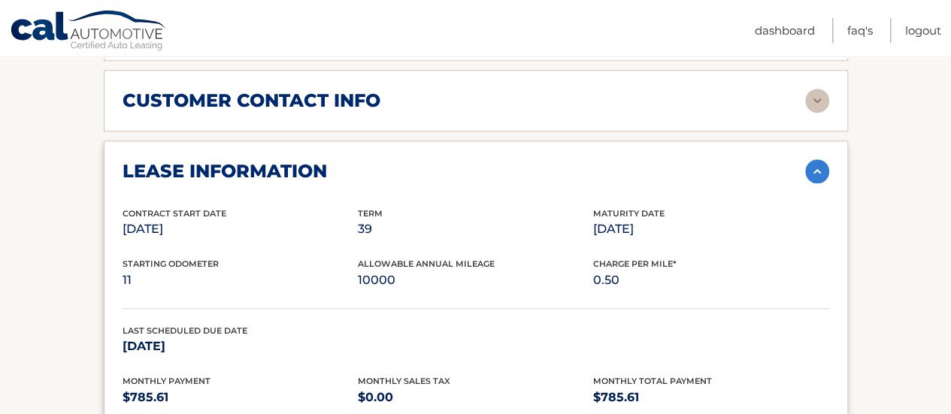
click at [811, 159] on img at bounding box center [817, 171] width 24 height 24
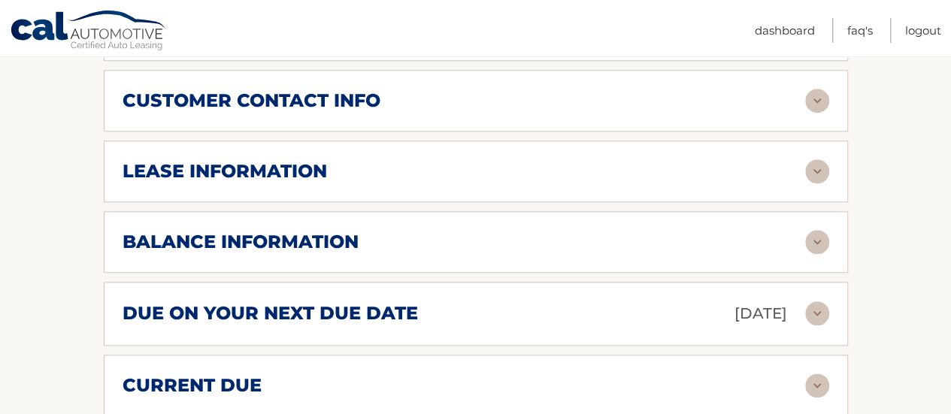
click at [809, 230] on img at bounding box center [817, 242] width 24 height 24
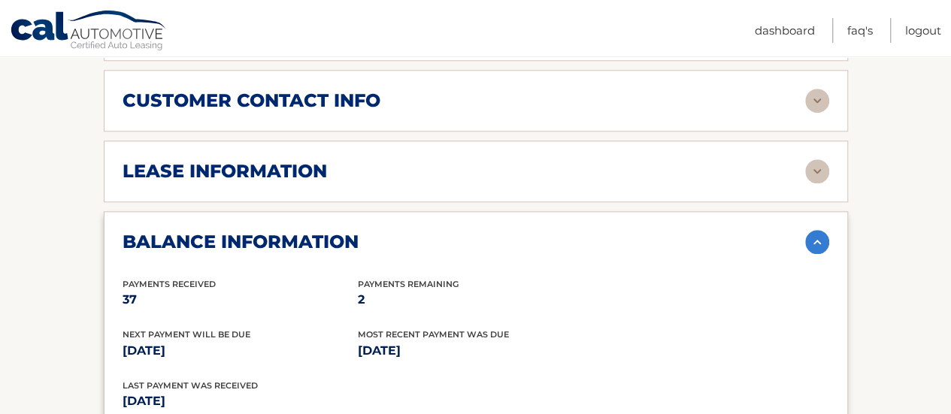
scroll to position [827, 0]
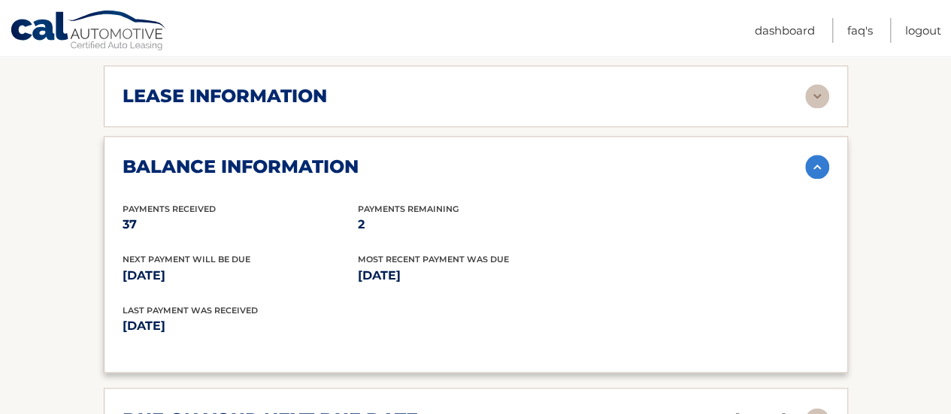
click at [820, 155] on img at bounding box center [817, 167] width 24 height 24
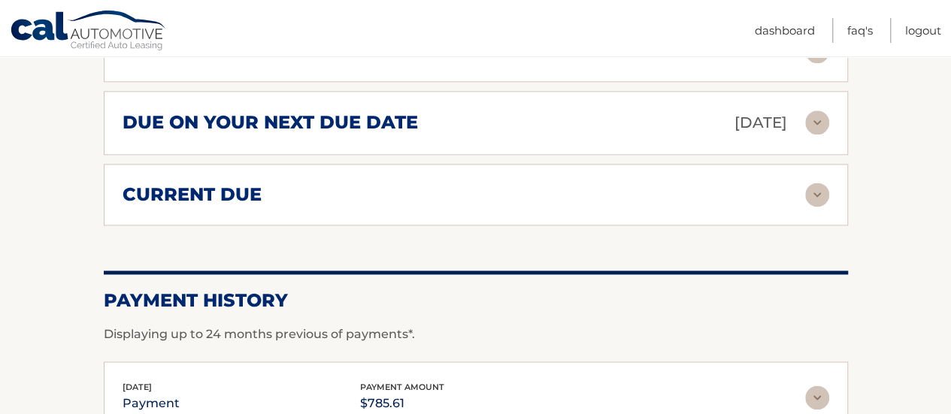
scroll to position [563, 0]
